Goal: Information Seeking & Learning: Check status

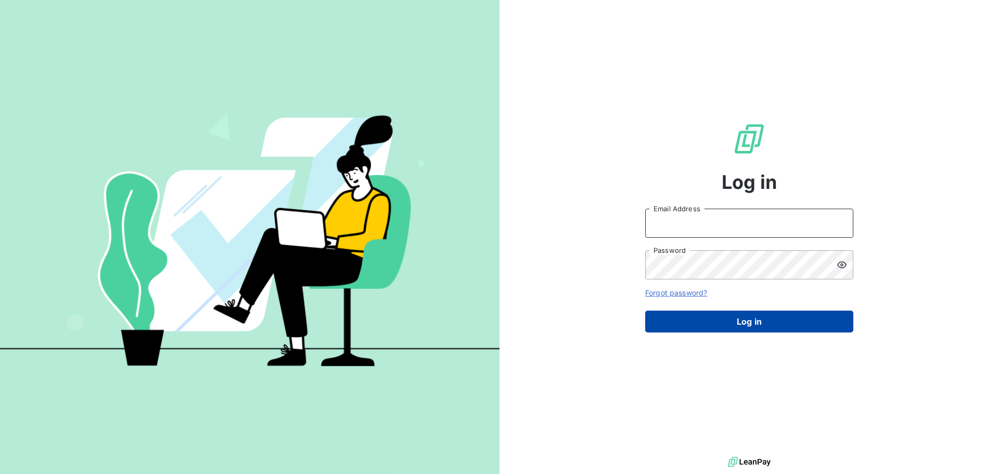
type input "[PERSON_NAME][EMAIL_ADDRESS][DOMAIN_NAME]"
click at [704, 316] on button "Log in" at bounding box center [749, 322] width 208 height 22
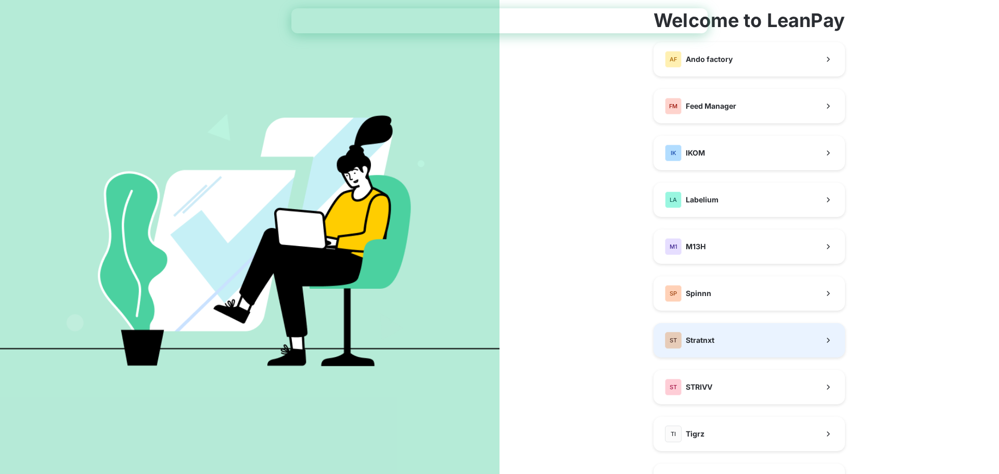
scroll to position [111, 0]
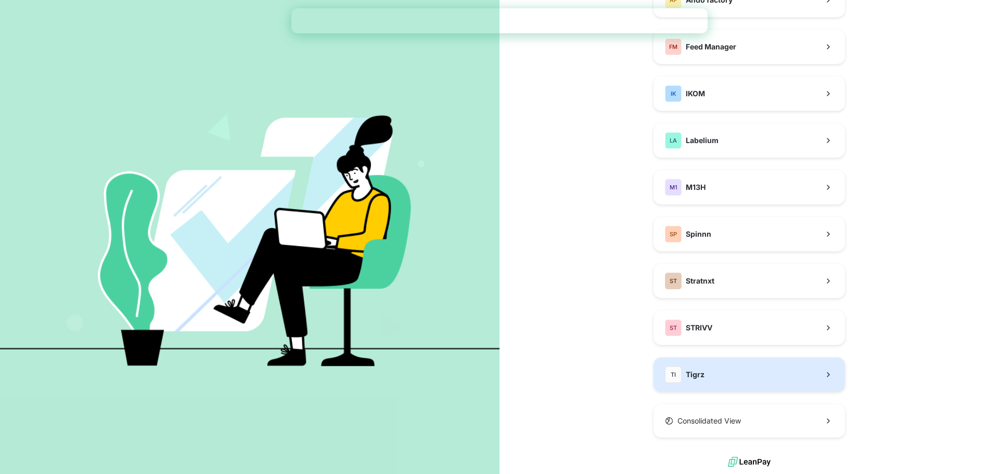
click at [730, 361] on button "TI Tigrz" at bounding box center [748, 374] width 191 height 34
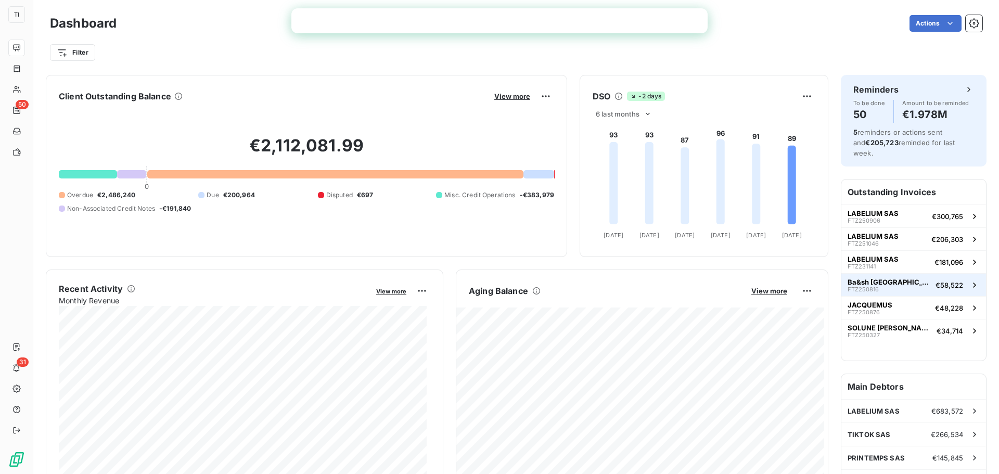
click at [856, 286] on span "FTZ250816" at bounding box center [862, 289] width 31 height 6
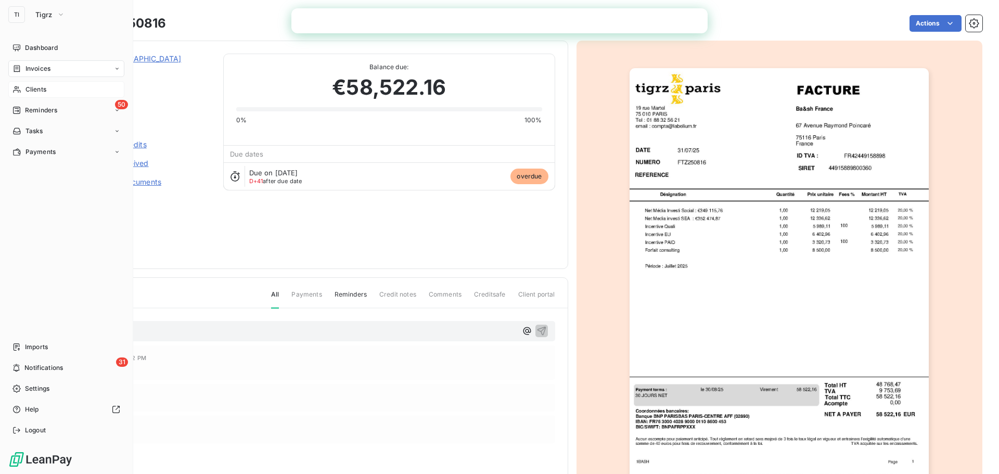
click at [31, 93] on span "Clients" at bounding box center [35, 89] width 21 height 9
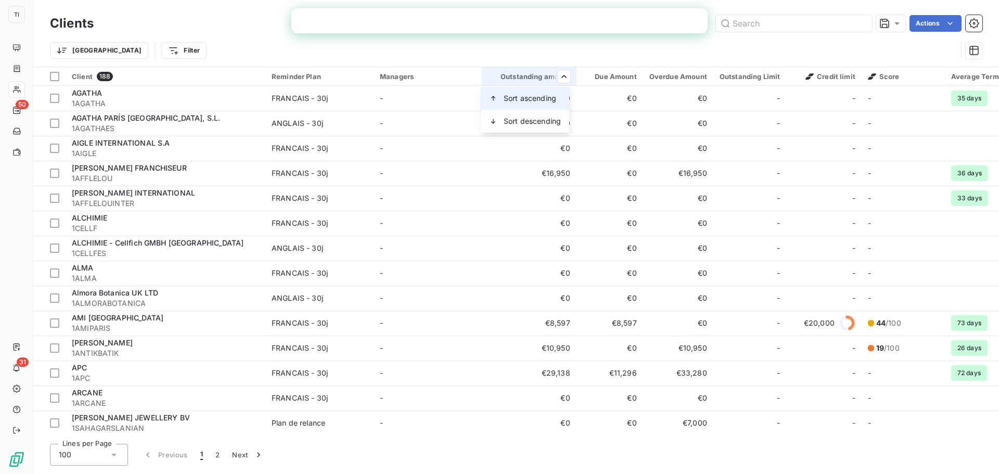
click at [542, 99] on span "Sort ascending" at bounding box center [530, 98] width 53 height 10
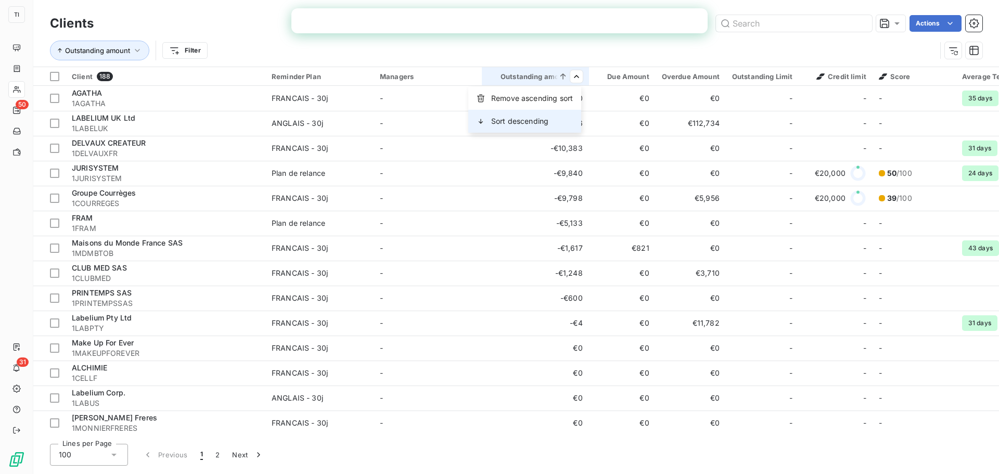
click at [555, 114] on div "Sort descending" at bounding box center [524, 121] width 113 height 23
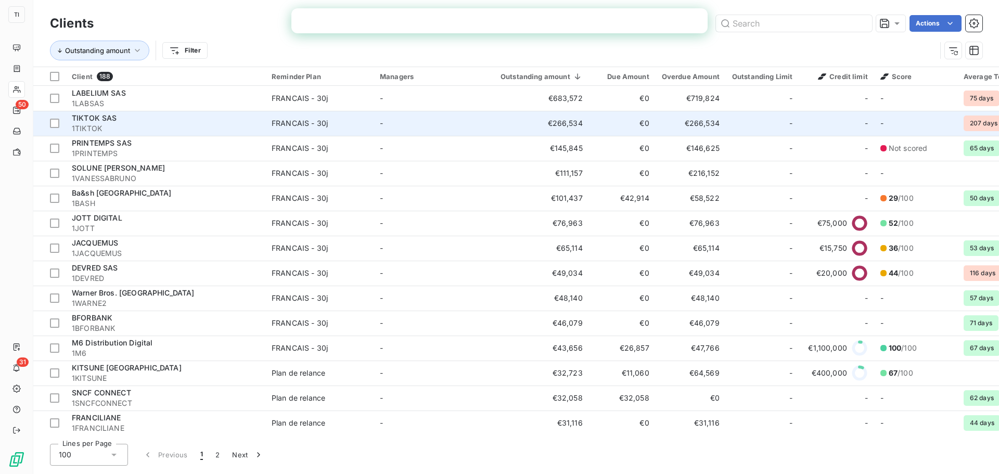
drag, startPoint x: 108, startPoint y: 119, endPoint x: 83, endPoint y: 119, distance: 25.5
click at [83, 119] on span "TIKTOK SAS" at bounding box center [94, 117] width 45 height 9
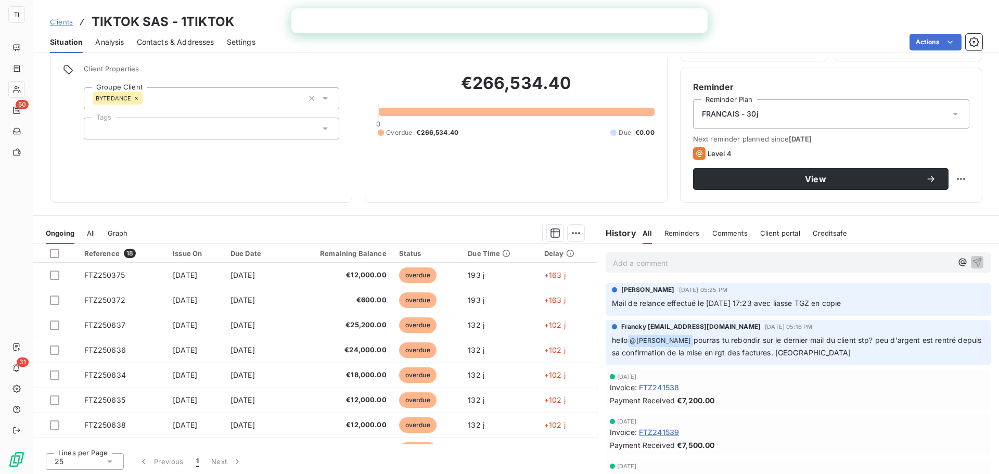
scroll to position [70, 0]
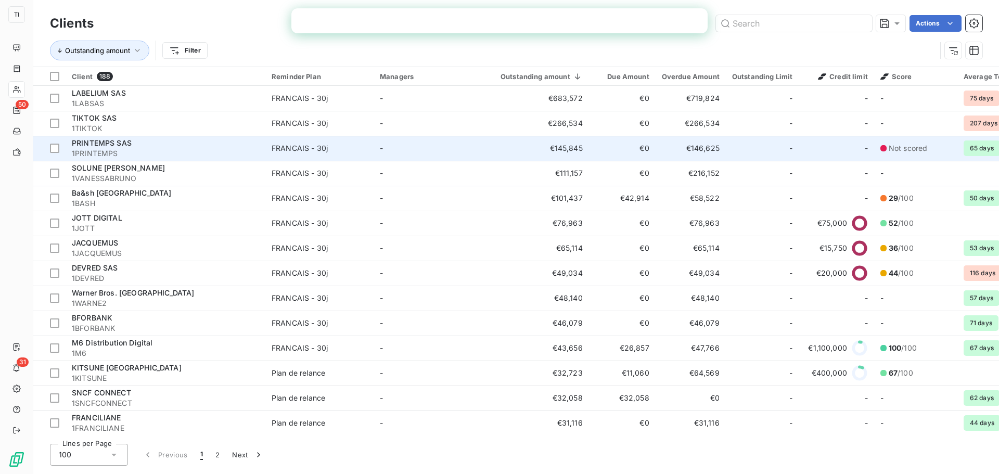
click at [107, 142] on span "PRINTEMPS SAS" at bounding box center [102, 142] width 60 height 9
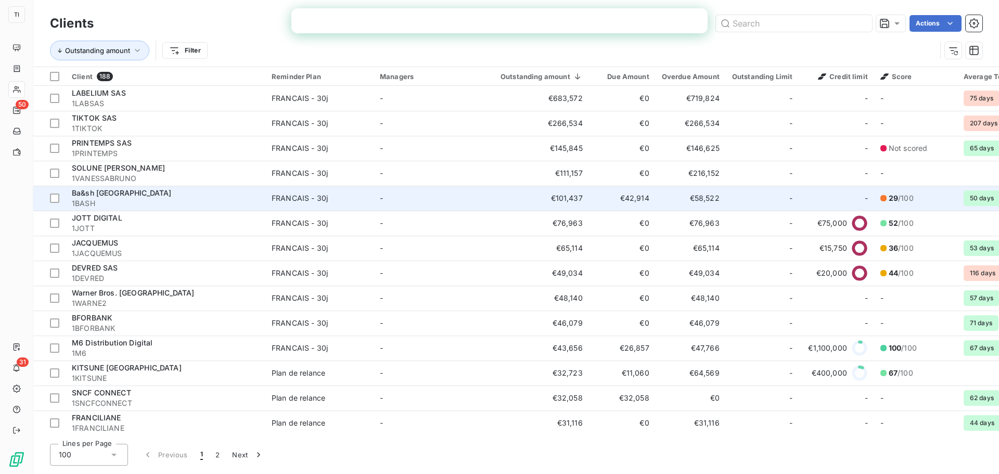
click at [100, 195] on span "Ba&sh [GEOGRAPHIC_DATA]" at bounding box center [121, 192] width 99 height 9
